Goal: Task Accomplishment & Management: Complete application form

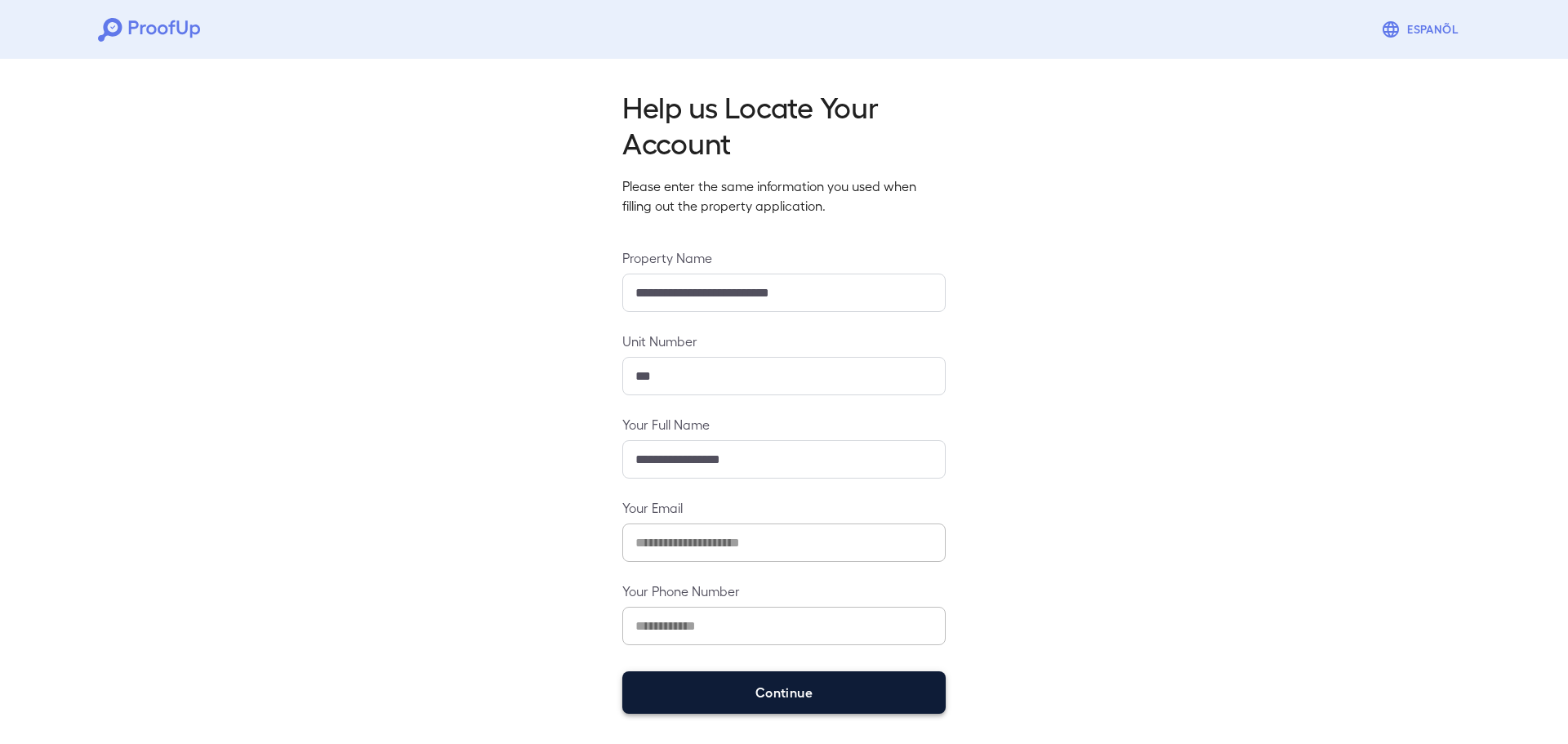
click at [786, 677] on button "Continue" at bounding box center [784, 692] width 323 height 42
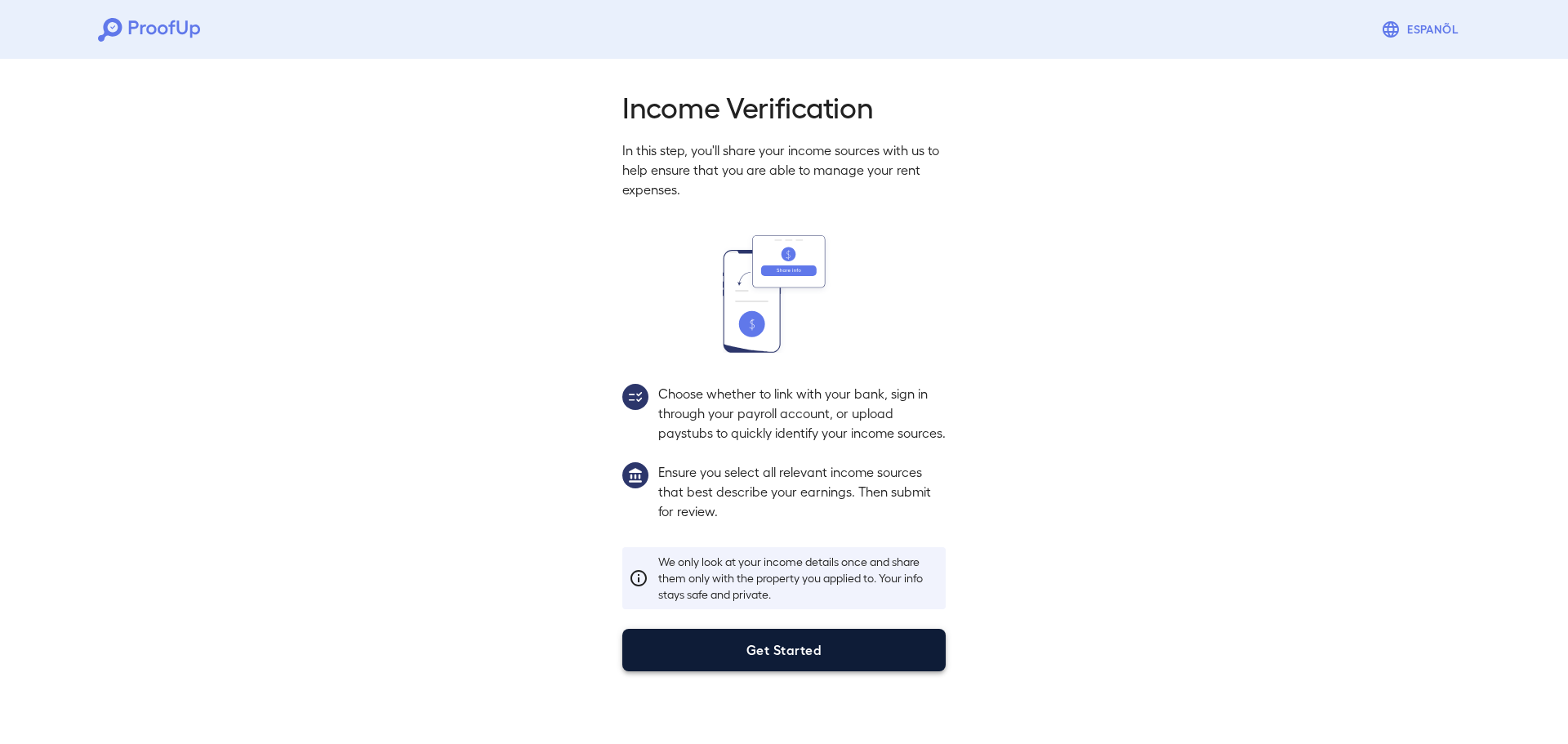
click at [846, 669] on button "Get Started" at bounding box center [784, 650] width 323 height 42
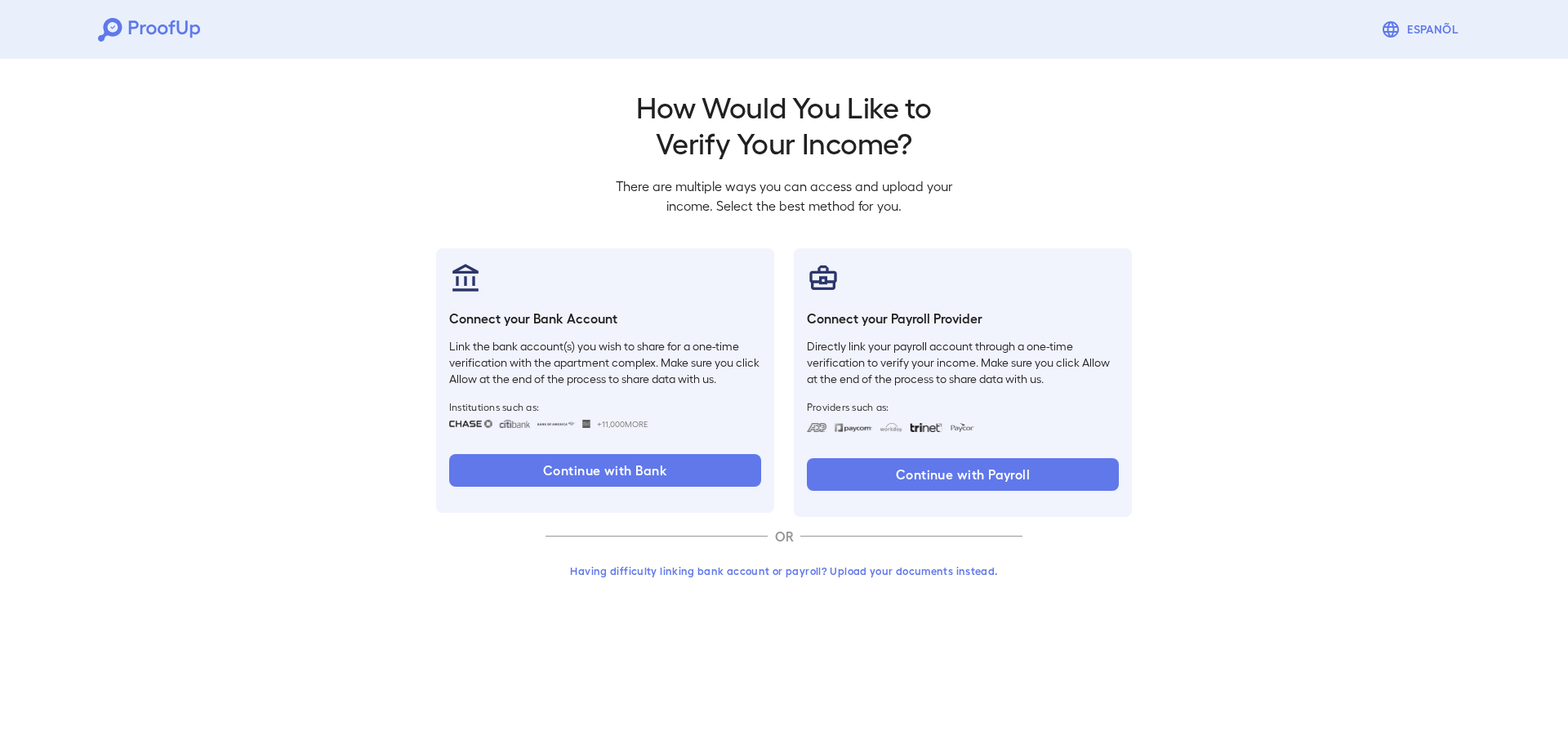
click at [908, 571] on button "Having difficulty linking bank account or payroll? Upload your documents instea…" at bounding box center [784, 571] width 477 height 29
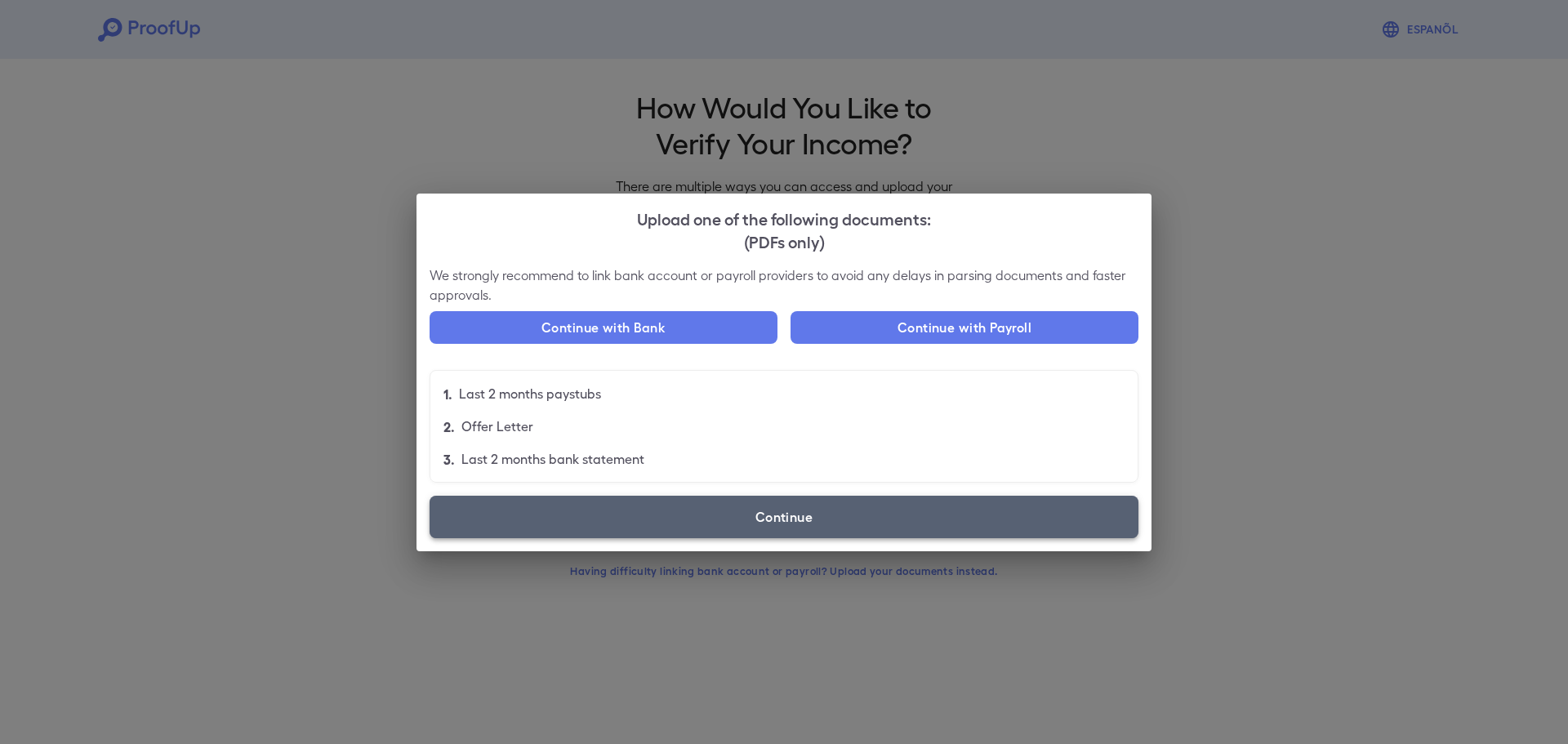
click at [768, 513] on label "Continue" at bounding box center [784, 516] width 709 height 42
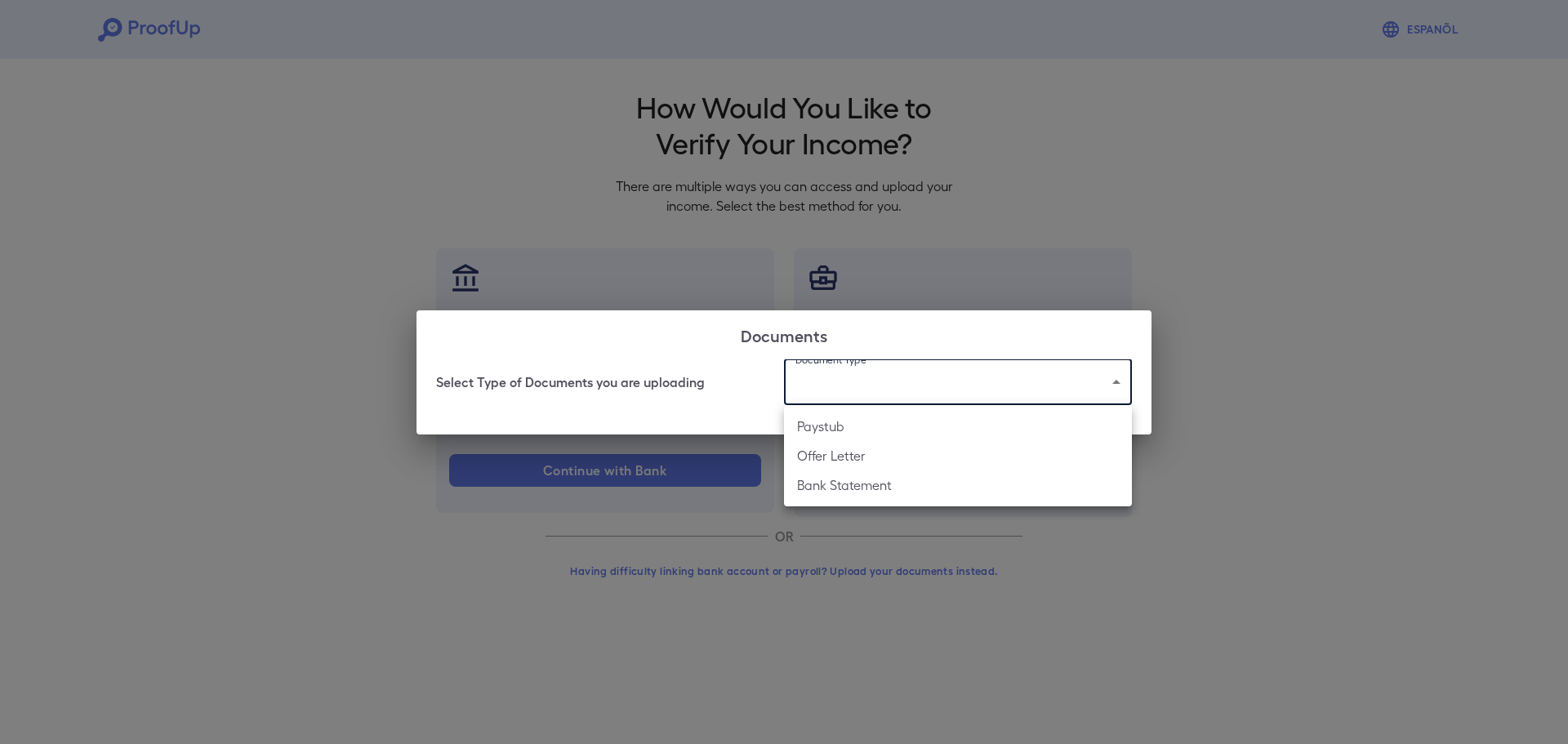
click at [818, 377] on body "Espanõl Go back How Would You Like to Verify Your Income? There are multiple wa…" at bounding box center [784, 312] width 1568 height 624
click at [825, 428] on li "Paystub" at bounding box center [959, 427] width 348 height 29
type input "*******"
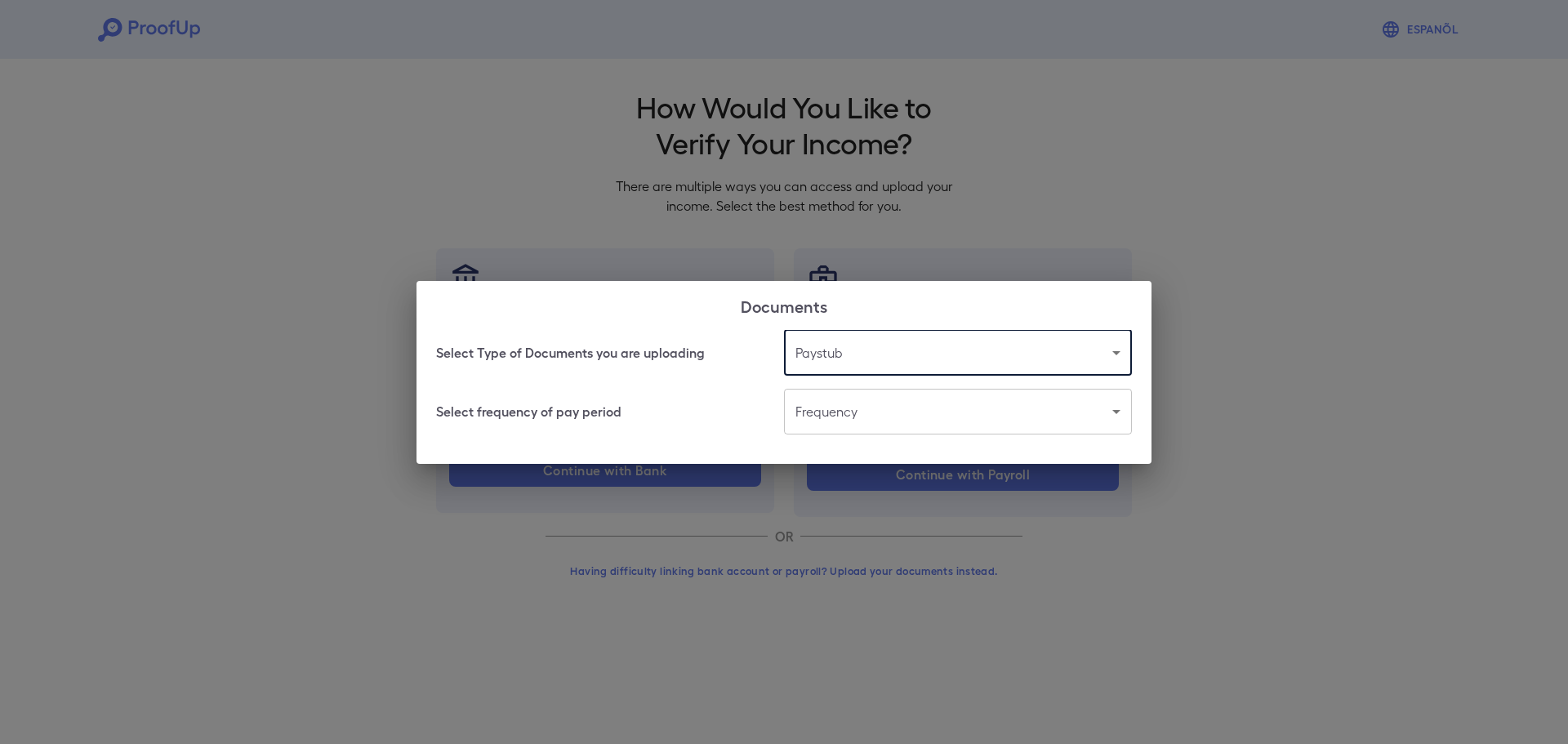
click at [830, 417] on body "Espanõl Go back How Would You Like to Verify Your Income? There are multiple wa…" at bounding box center [784, 312] width 1568 height 624
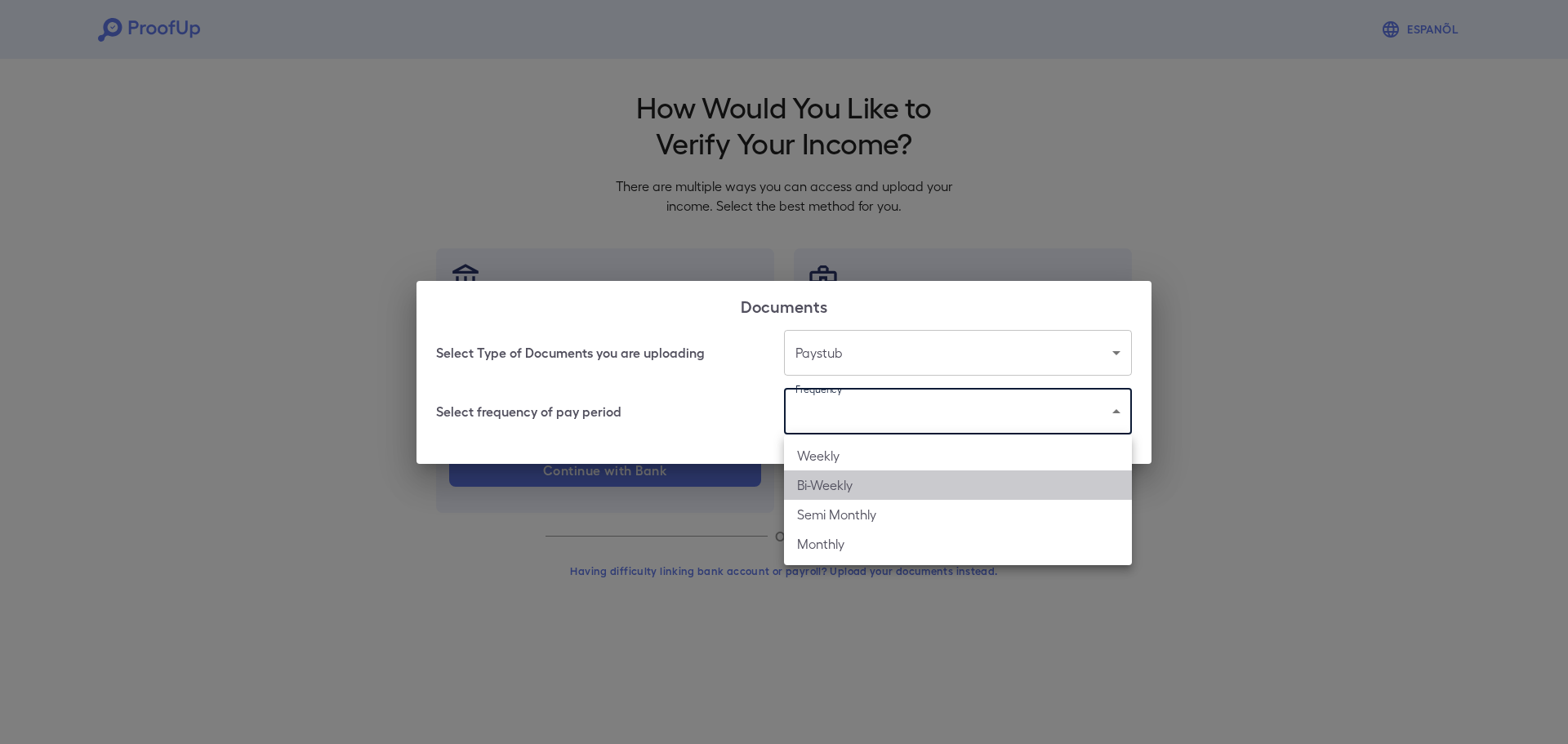
click at [847, 485] on li "Bi-Weekly" at bounding box center [959, 485] width 348 height 29
type input "*********"
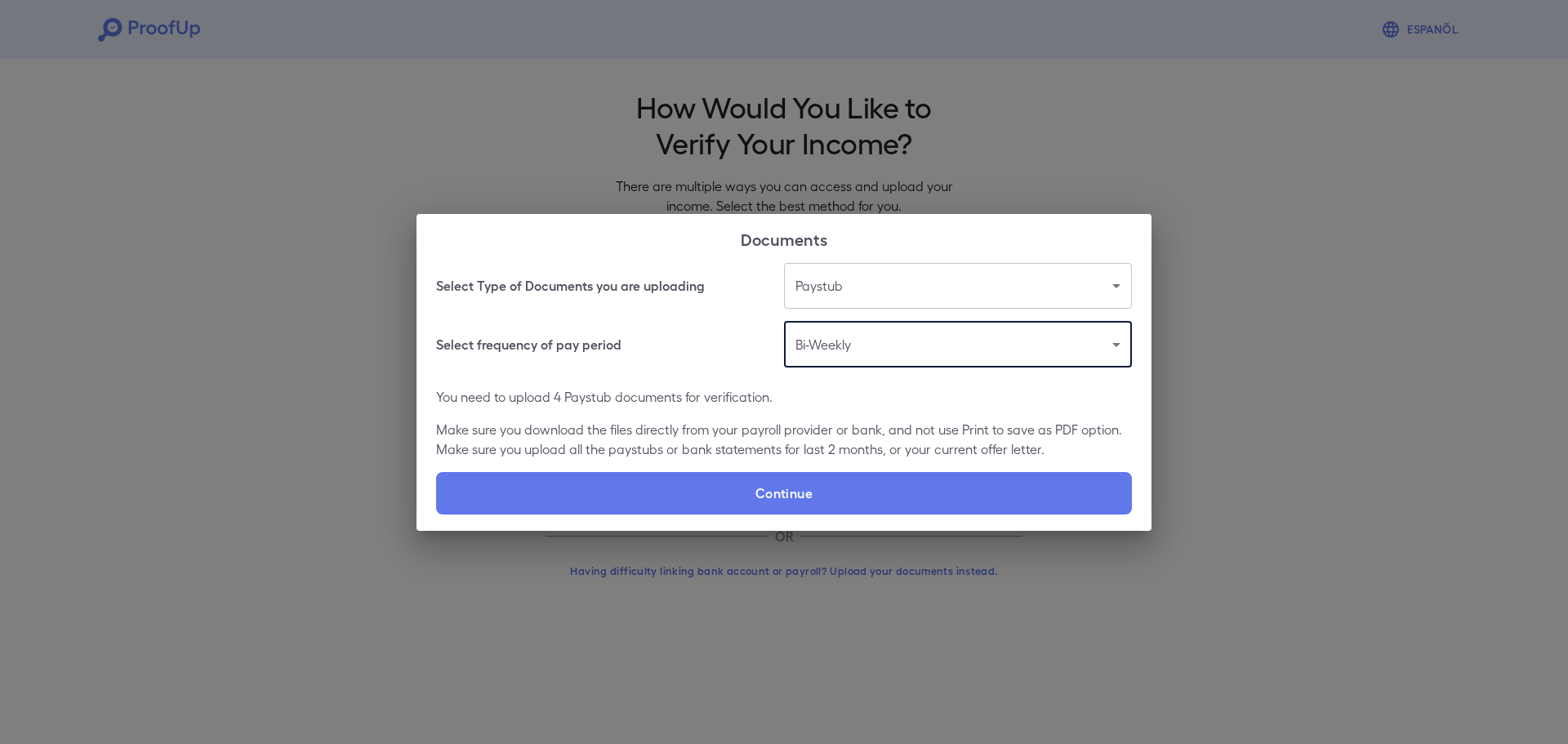
click at [847, 485] on label "Continue" at bounding box center [784, 493] width 696 height 42
click at [437, 514] on input "Continue" at bounding box center [436, 514] width 1 height 1
type input "**********"
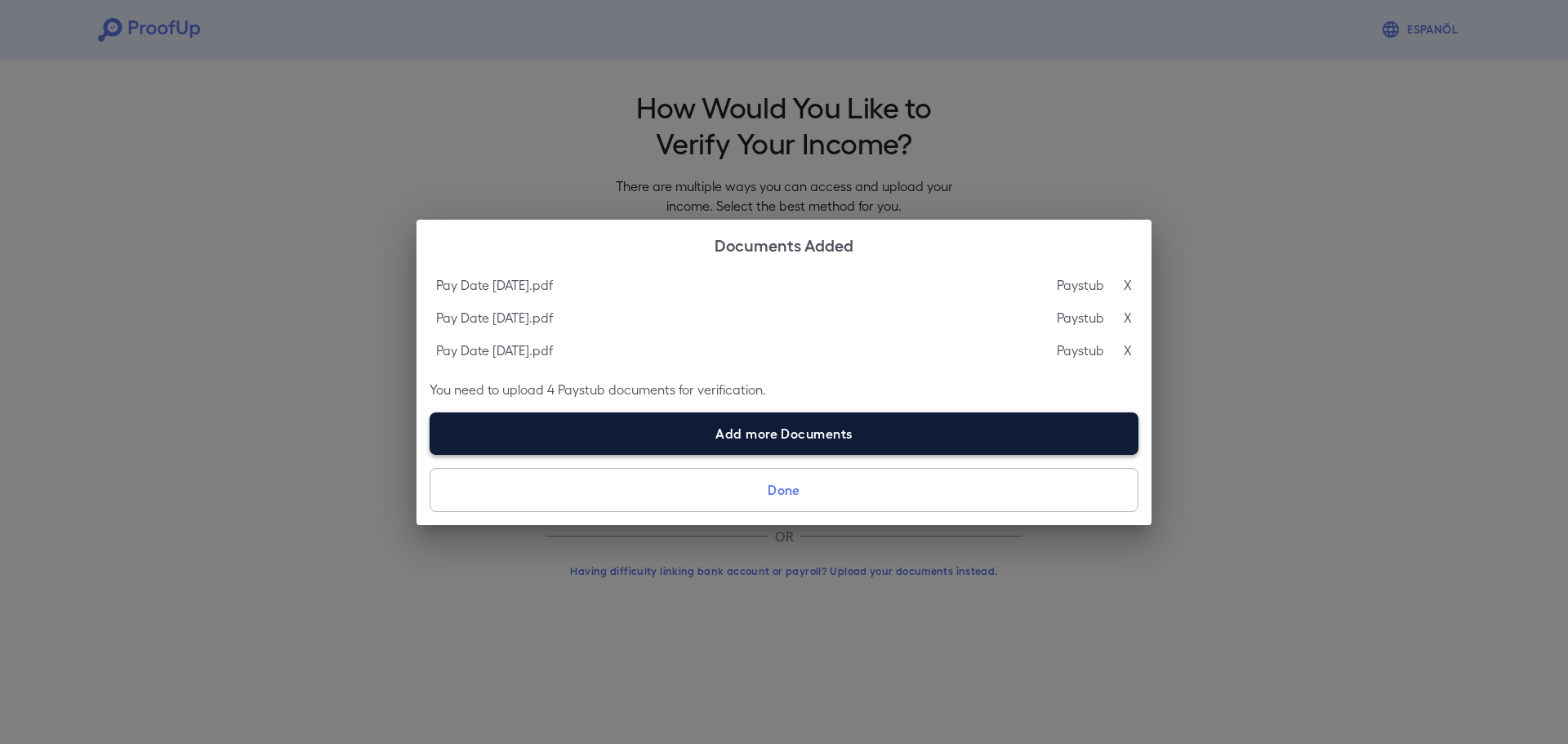
click at [802, 437] on label "Add more Documents" at bounding box center [784, 433] width 709 height 42
click at [430, 454] on input "Add more Documents" at bounding box center [429, 454] width 1 height 1
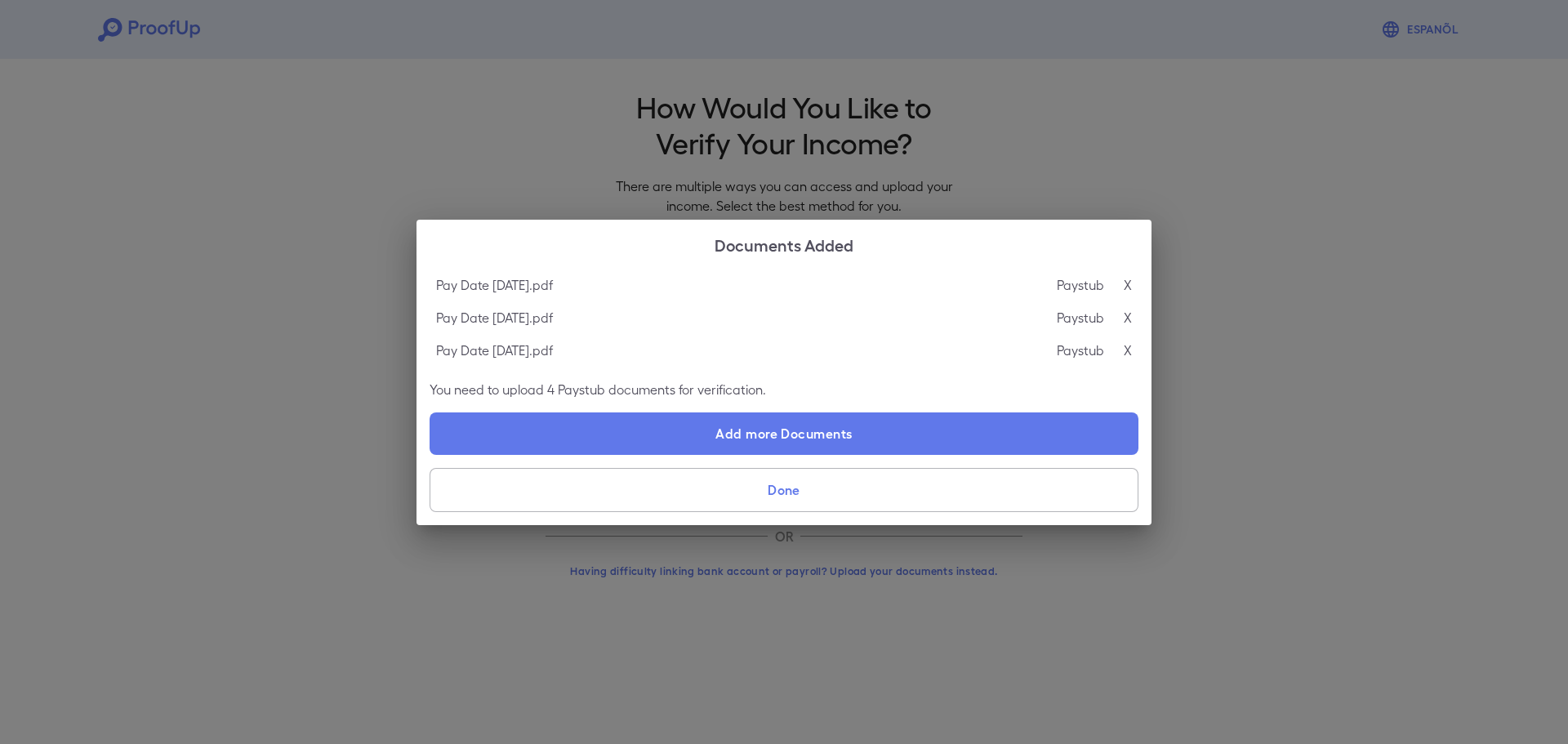
click at [836, 480] on button "Done" at bounding box center [784, 490] width 709 height 44
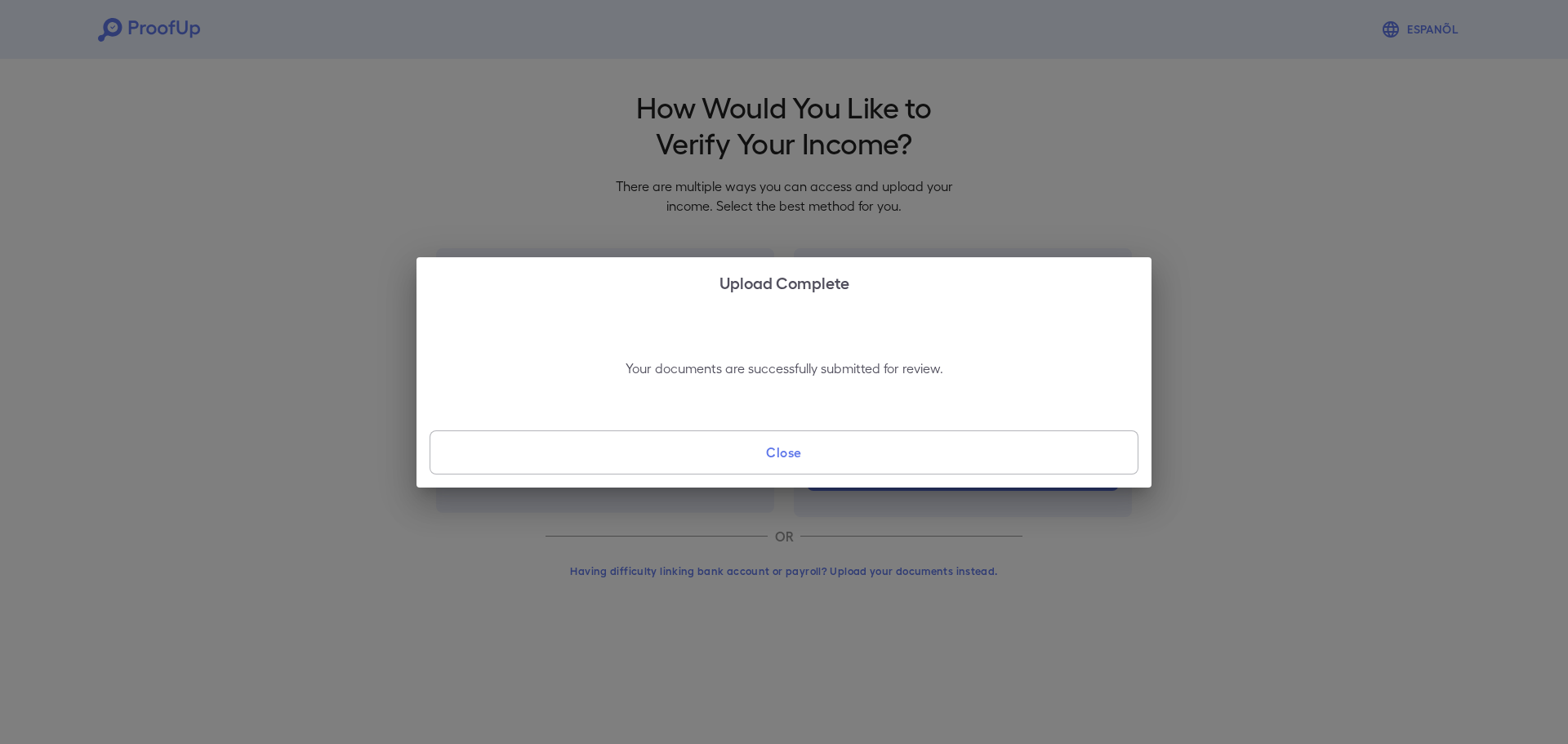
click at [829, 465] on button "Close" at bounding box center [784, 452] width 709 height 44
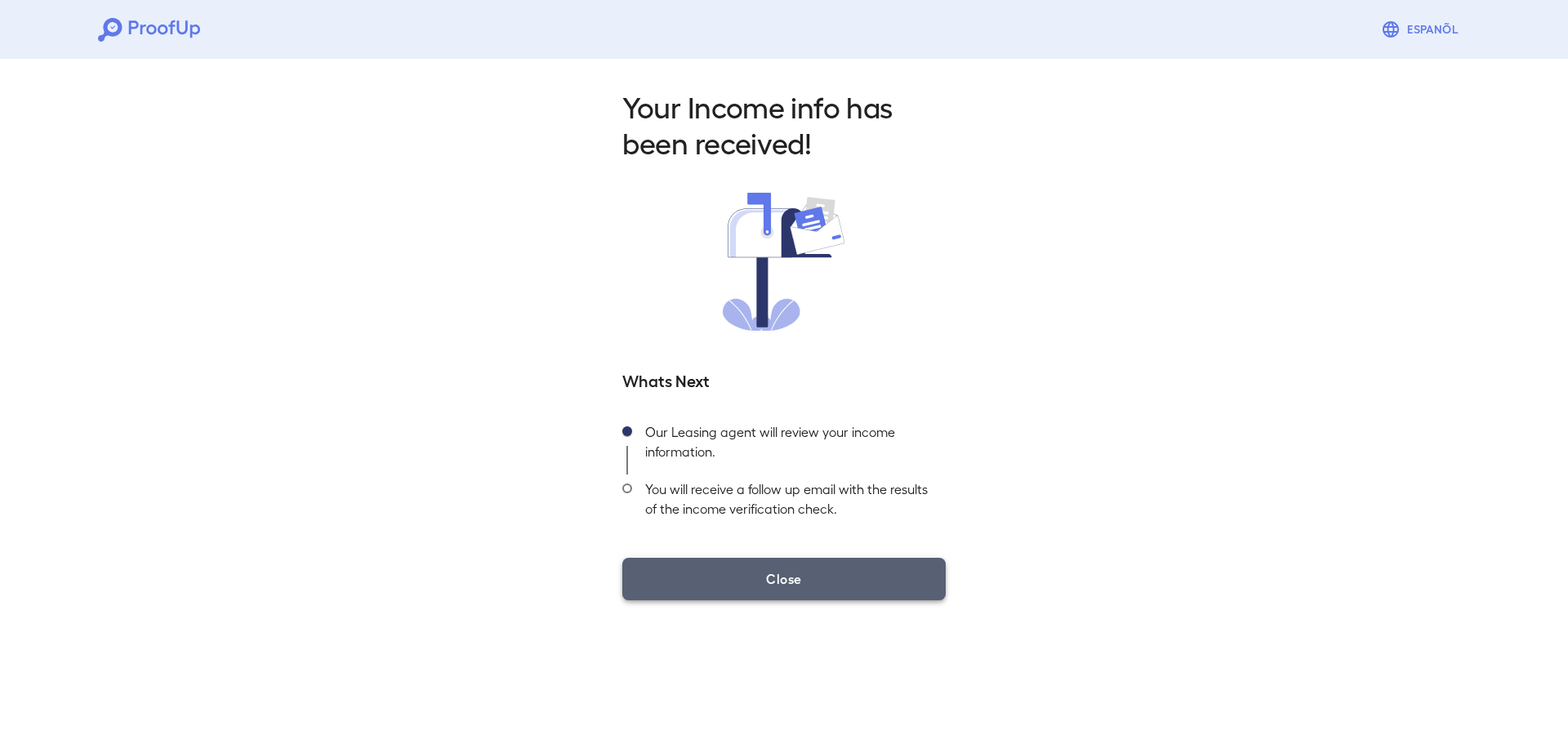
click at [808, 574] on button "Close" at bounding box center [784, 578] width 323 height 42
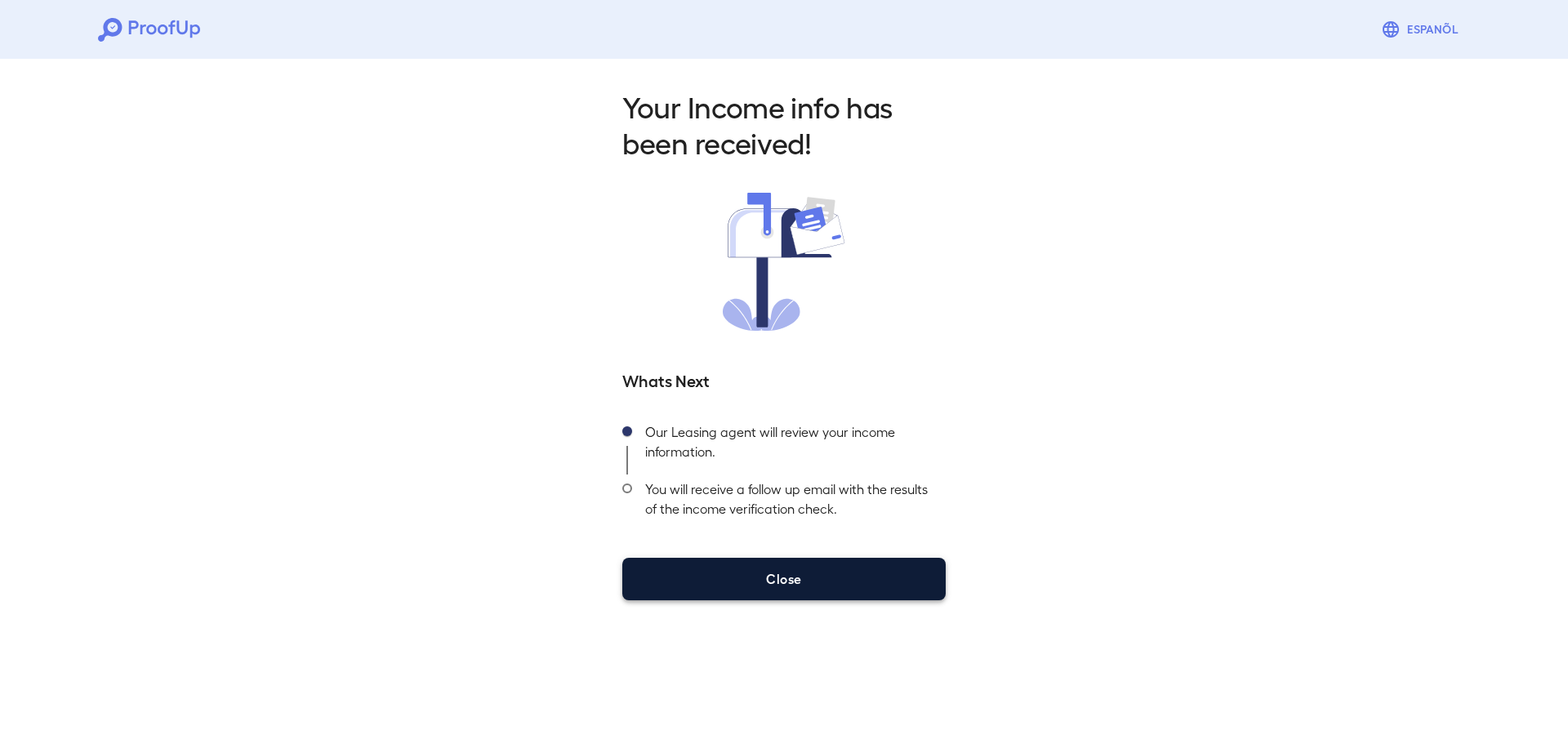
click at [808, 574] on button "Close" at bounding box center [784, 578] width 323 height 42
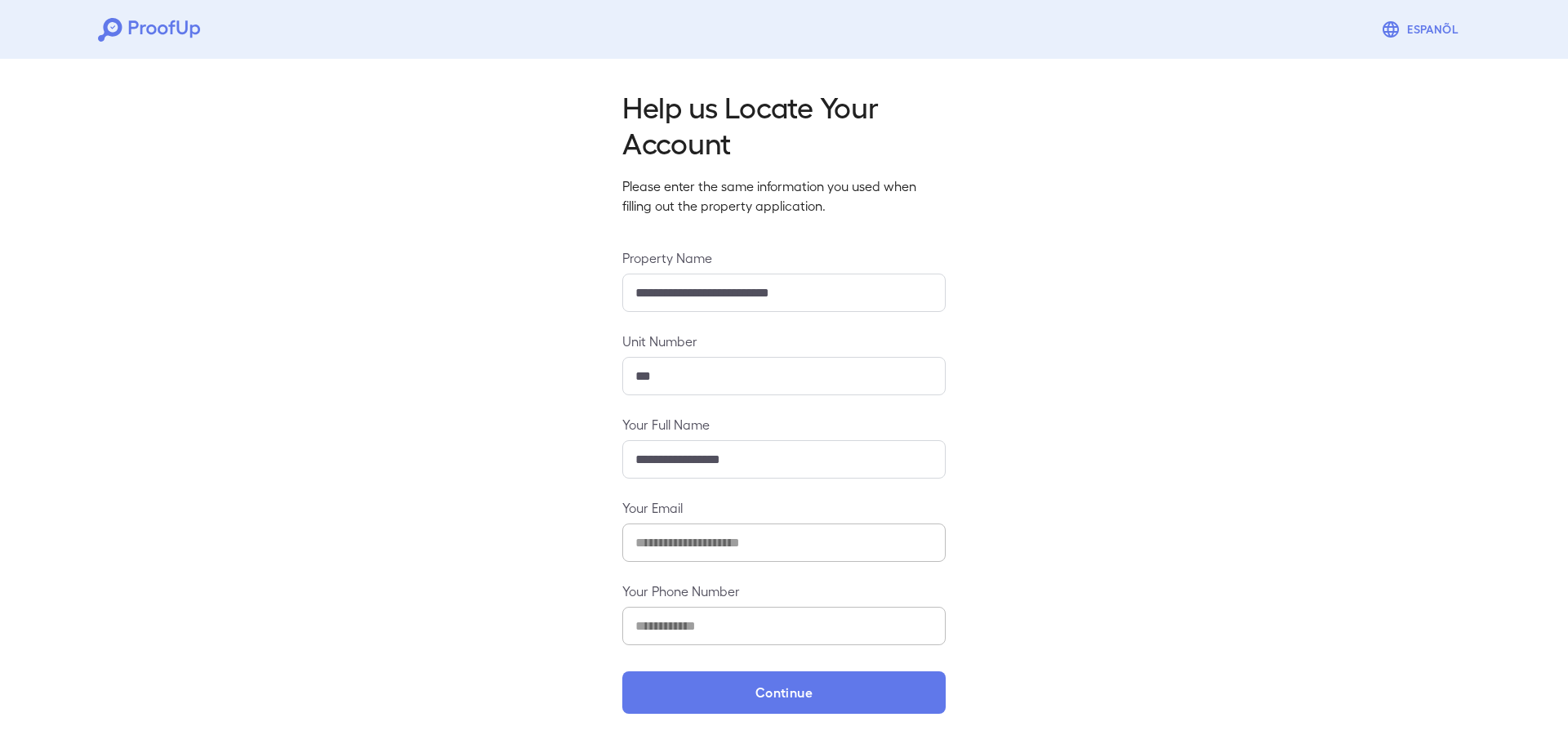
click at [792, 716] on div "**********" at bounding box center [784, 397] width 1568 height 688
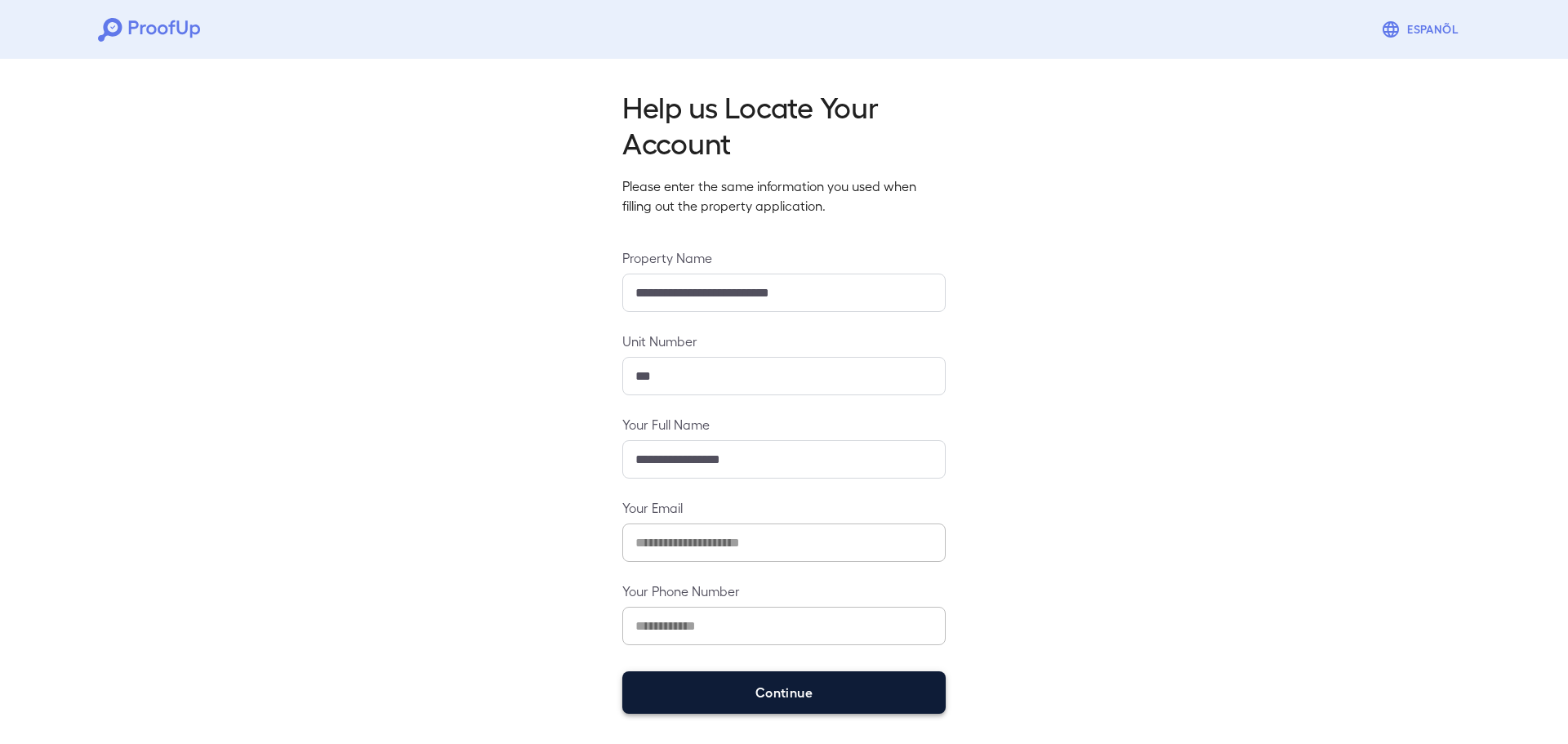
click at [794, 694] on button "Continue" at bounding box center [784, 692] width 323 height 42
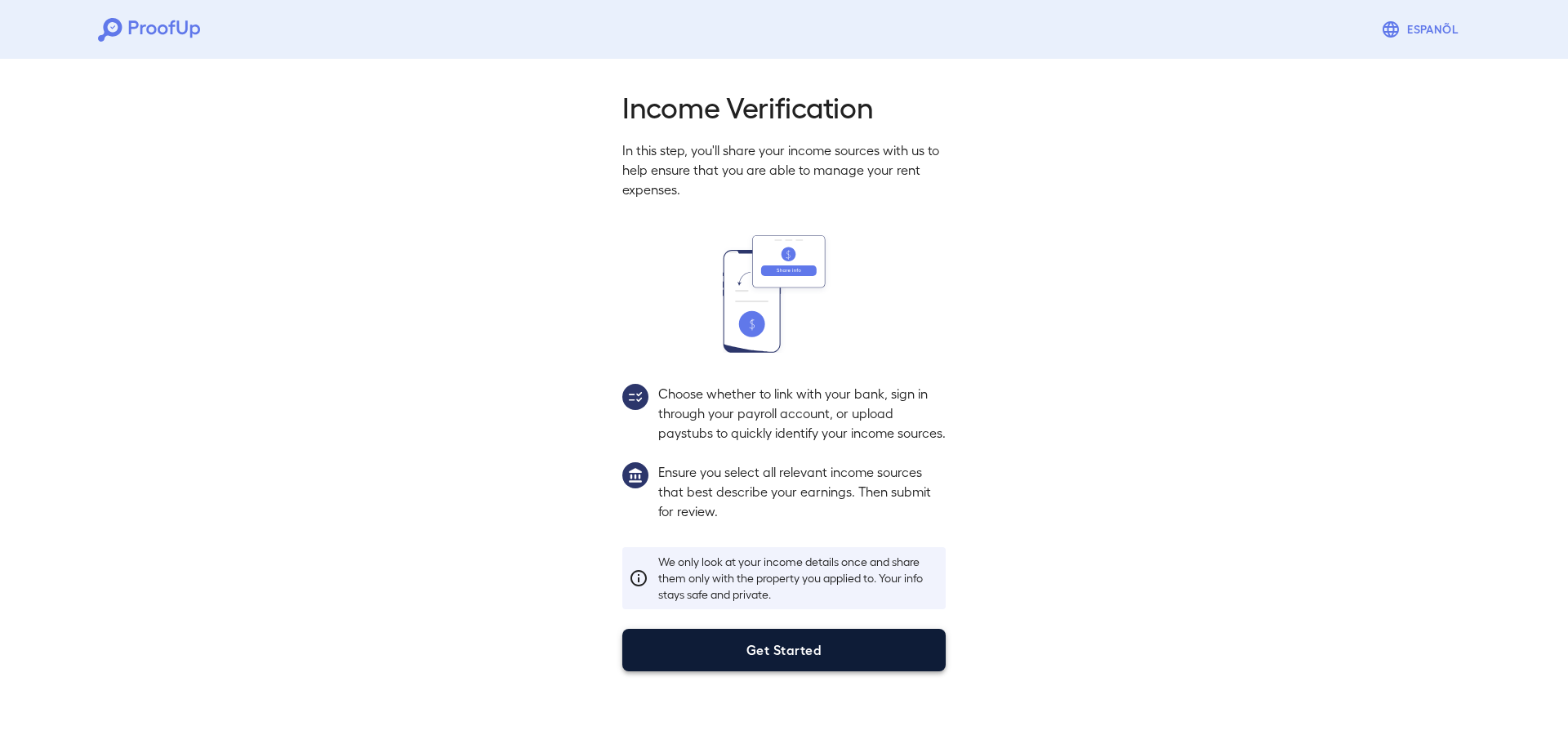
click at [797, 672] on button "Get Started" at bounding box center [784, 650] width 323 height 42
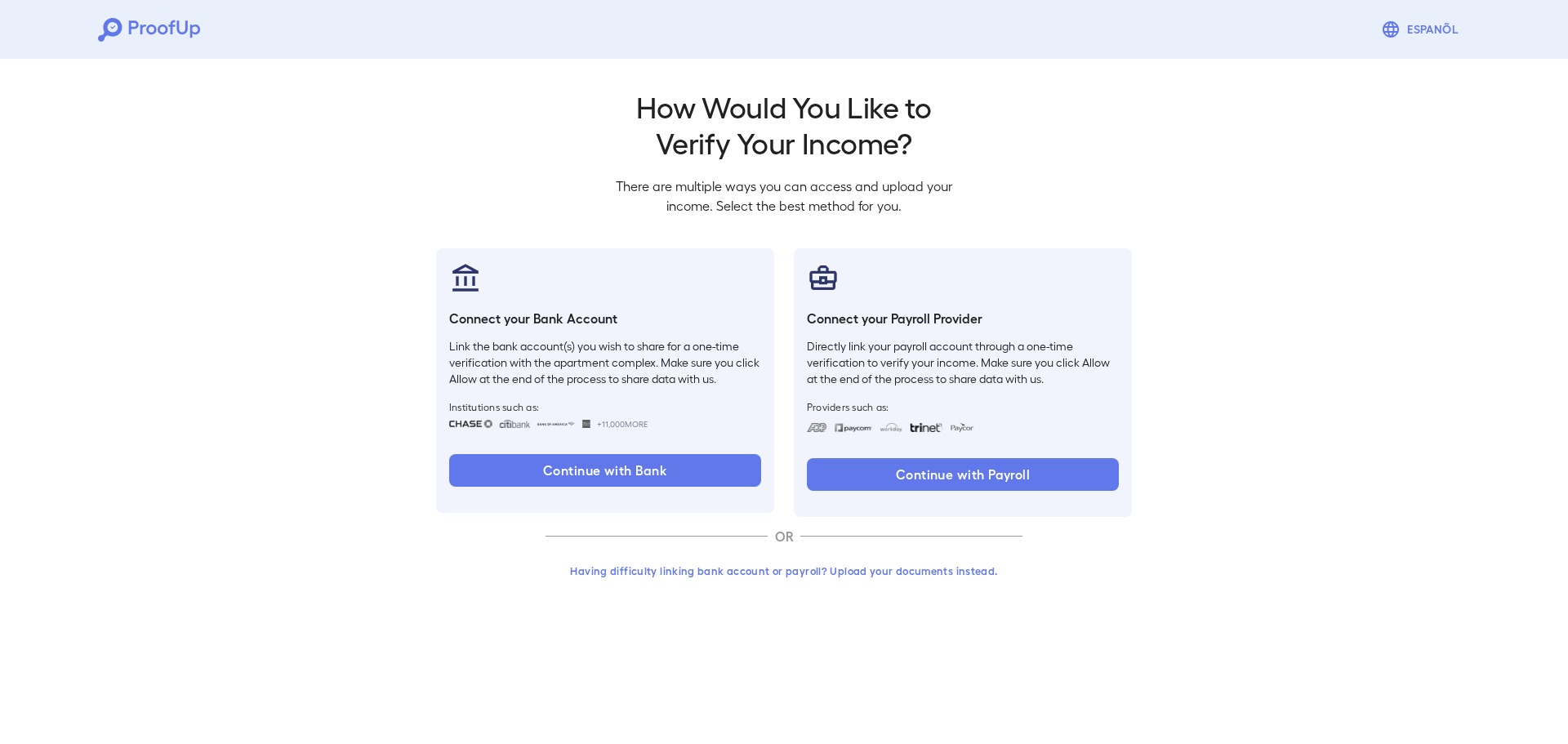
click at [860, 568] on button "Having difficulty linking bank account or payroll? Upload your documents instea…" at bounding box center [784, 571] width 477 height 29
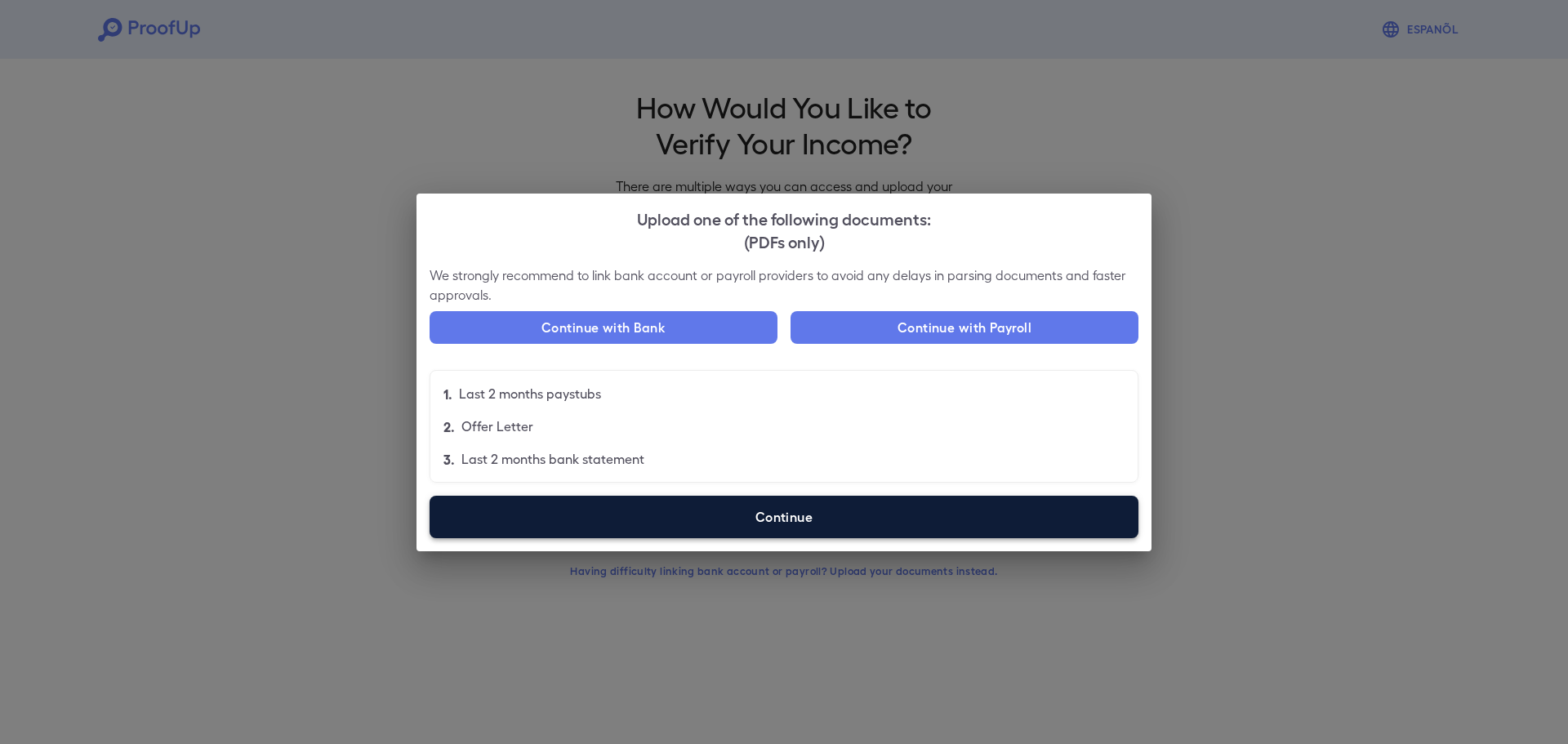
click at [844, 512] on label "Continue" at bounding box center [784, 516] width 709 height 42
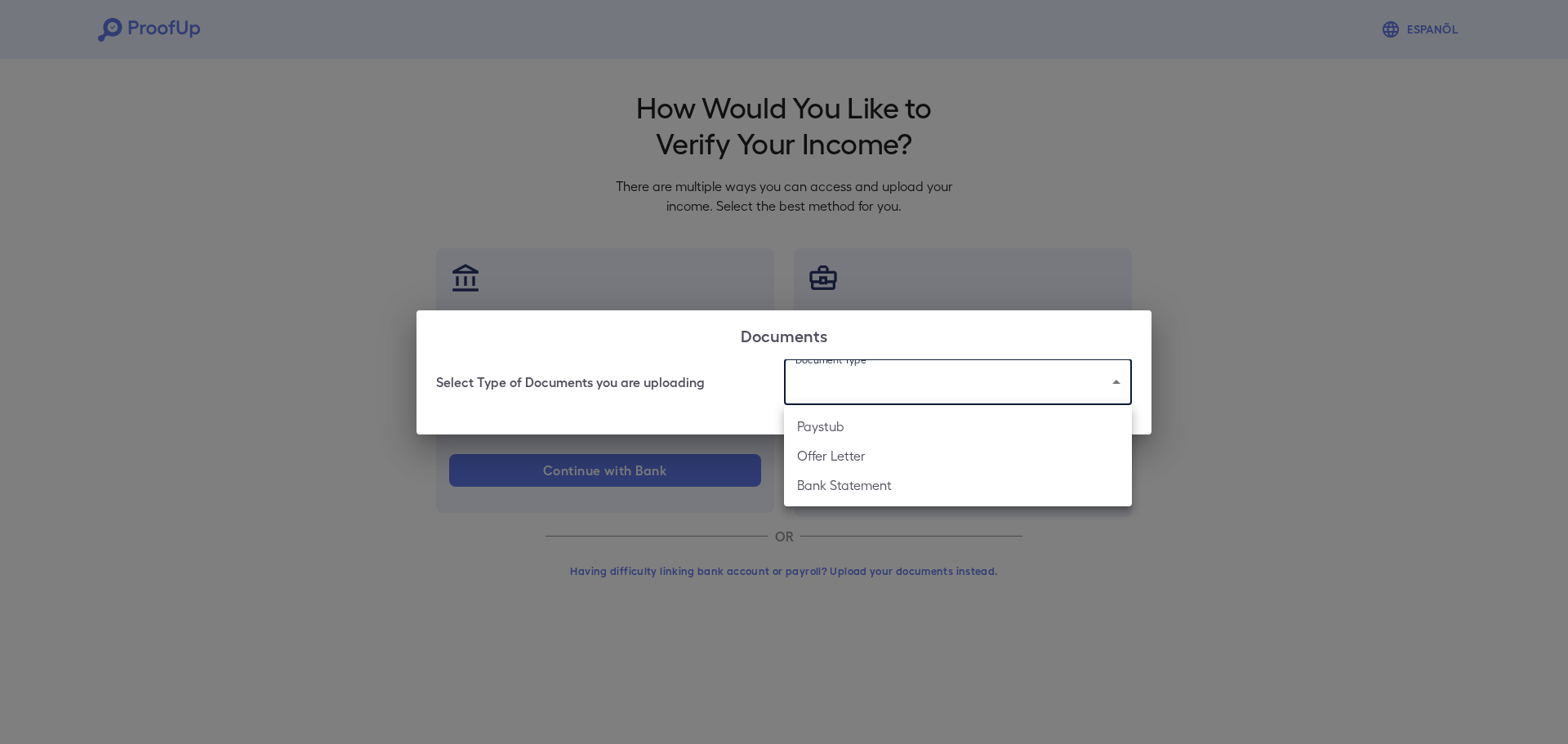
click at [859, 369] on body "Espanõl Go back How Would You Like to Verify Your Income? There are multiple wa…" at bounding box center [784, 312] width 1568 height 624
click at [859, 449] on li "Offer Letter" at bounding box center [959, 456] width 348 height 29
type input "**********"
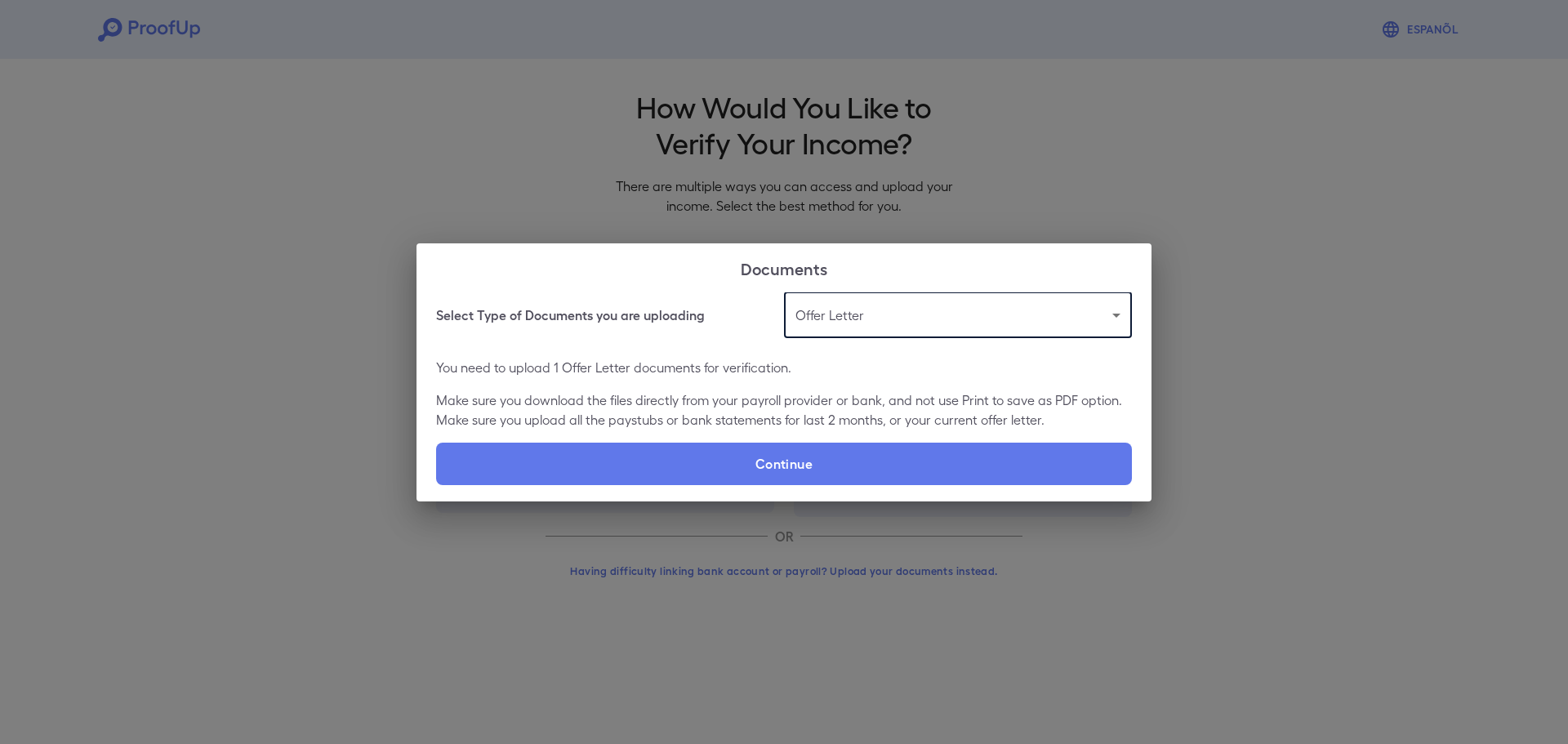
click at [860, 449] on label "Continue" at bounding box center [784, 464] width 696 height 42
click at [437, 485] on input "Continue" at bounding box center [436, 485] width 1 height 1
type input "**********"
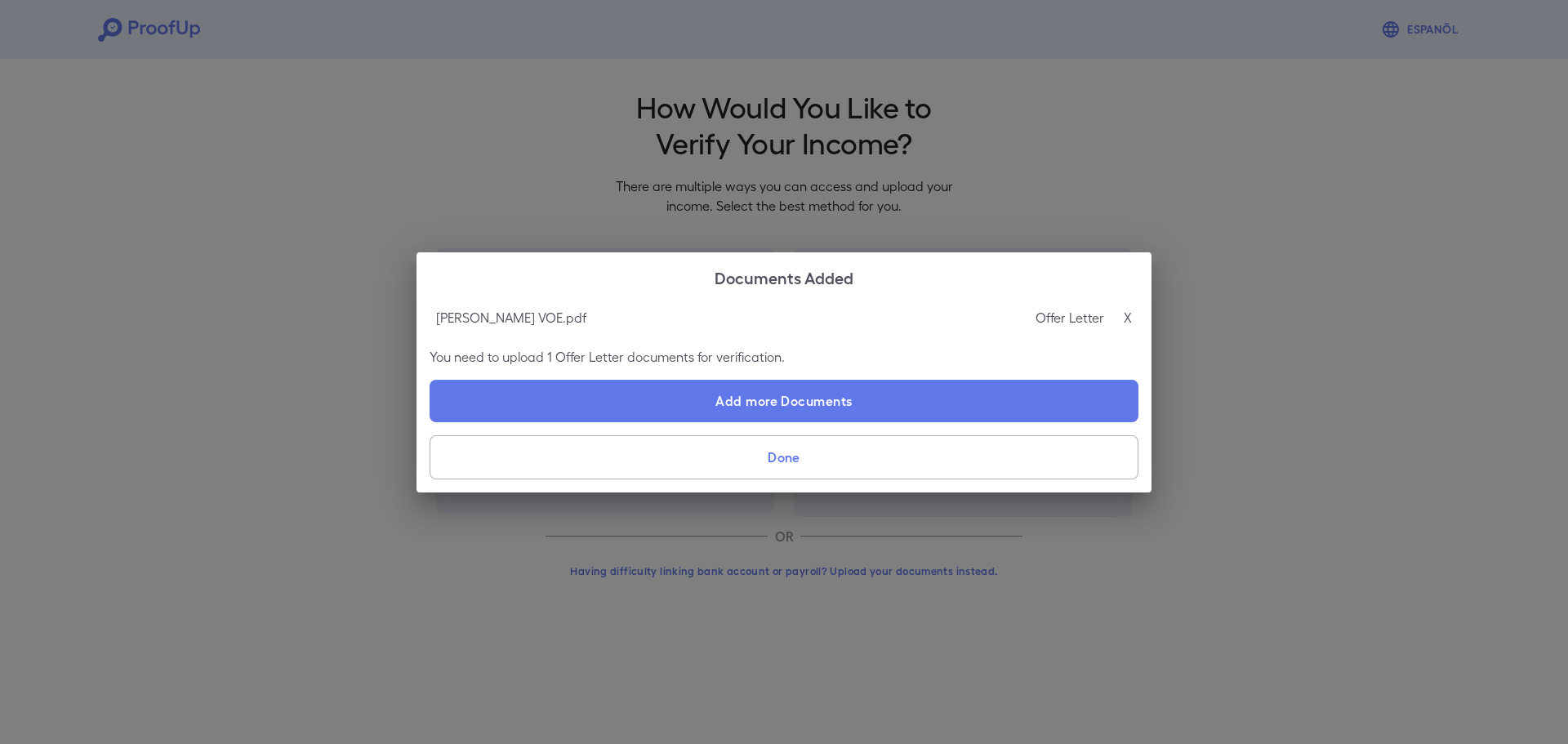
click at [806, 453] on button "Done" at bounding box center [784, 457] width 709 height 44
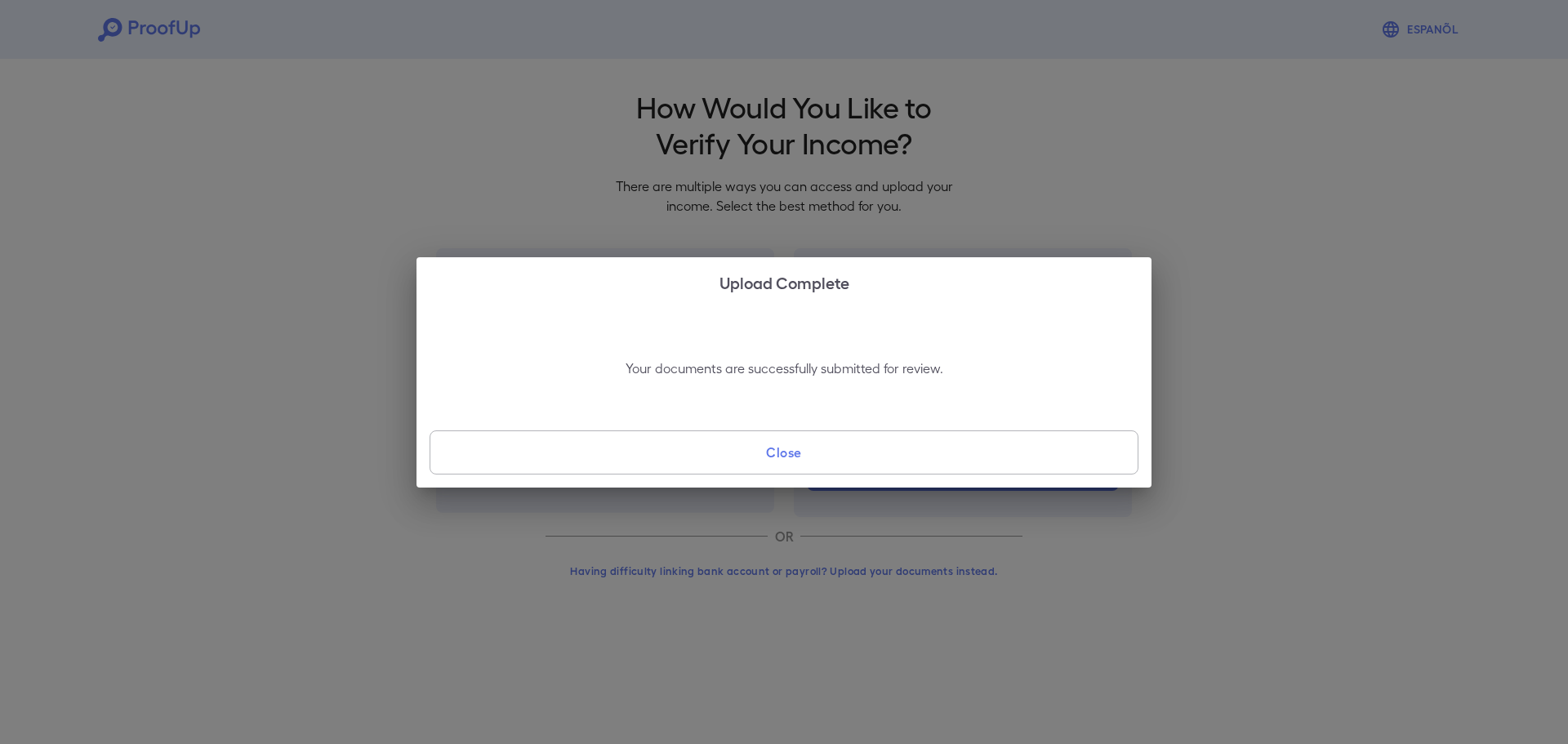
click at [806, 453] on button "Close" at bounding box center [784, 452] width 709 height 44
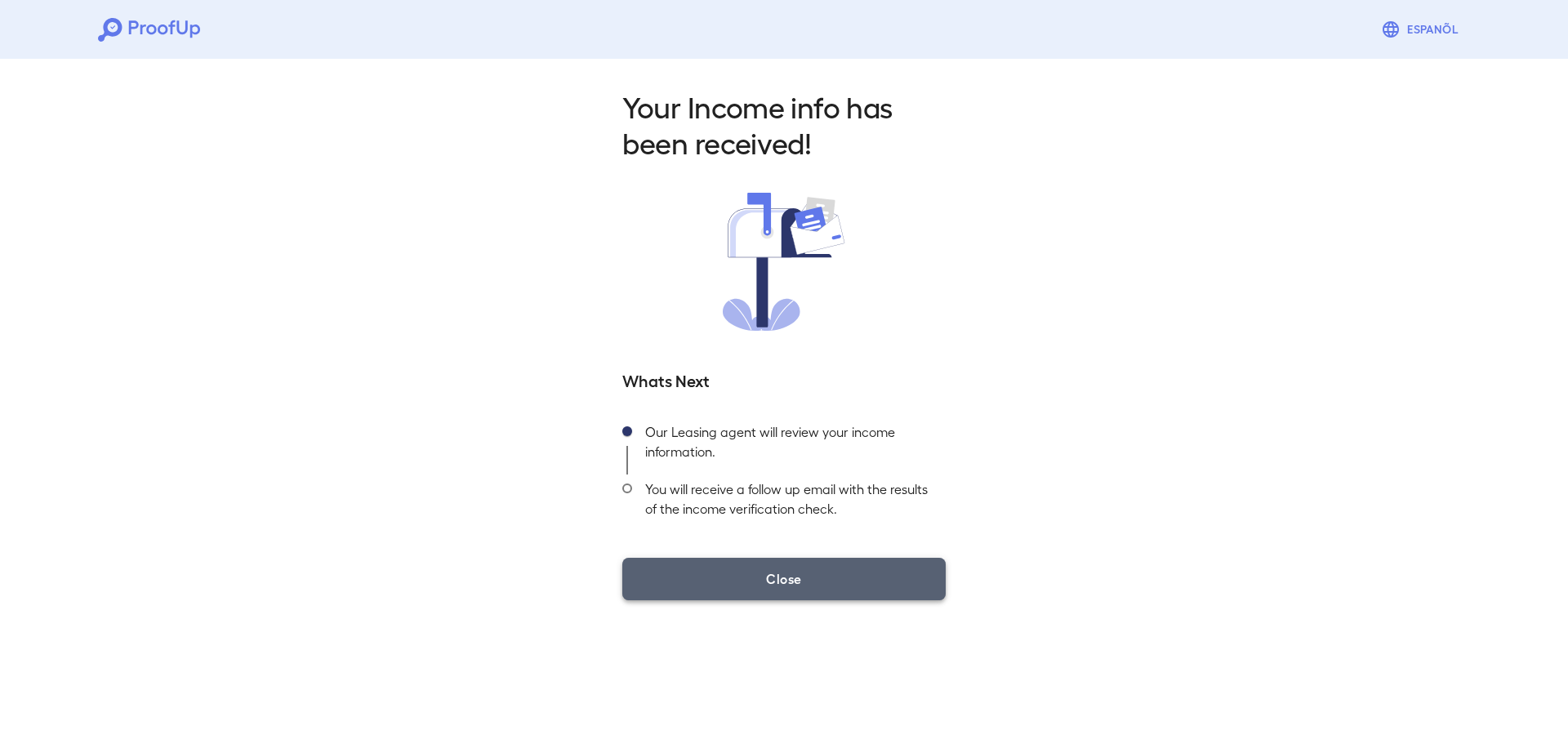
click at [827, 574] on button "Close" at bounding box center [784, 578] width 323 height 42
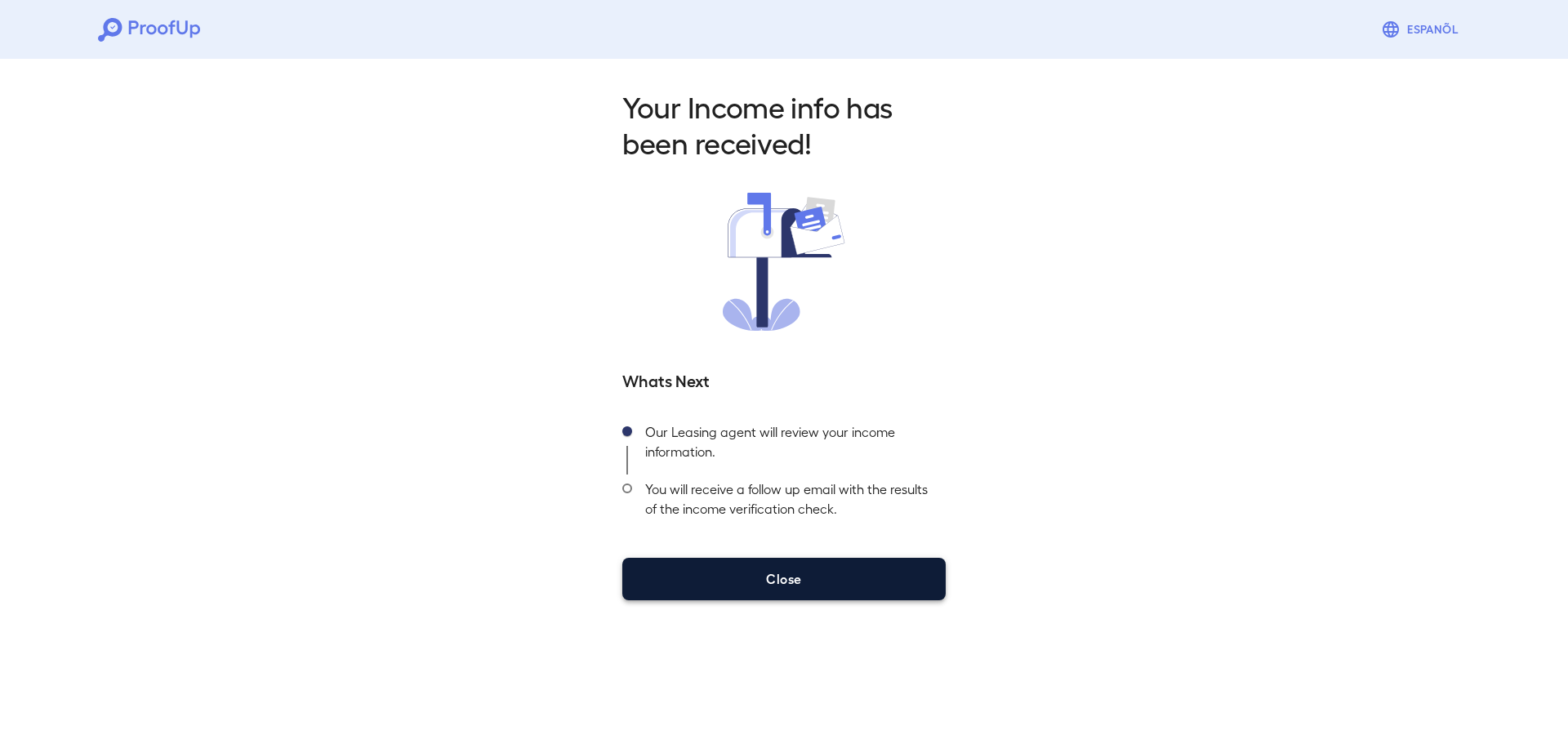
click at [846, 588] on button "Close" at bounding box center [784, 578] width 323 height 42
